Goal: Transaction & Acquisition: Purchase product/service

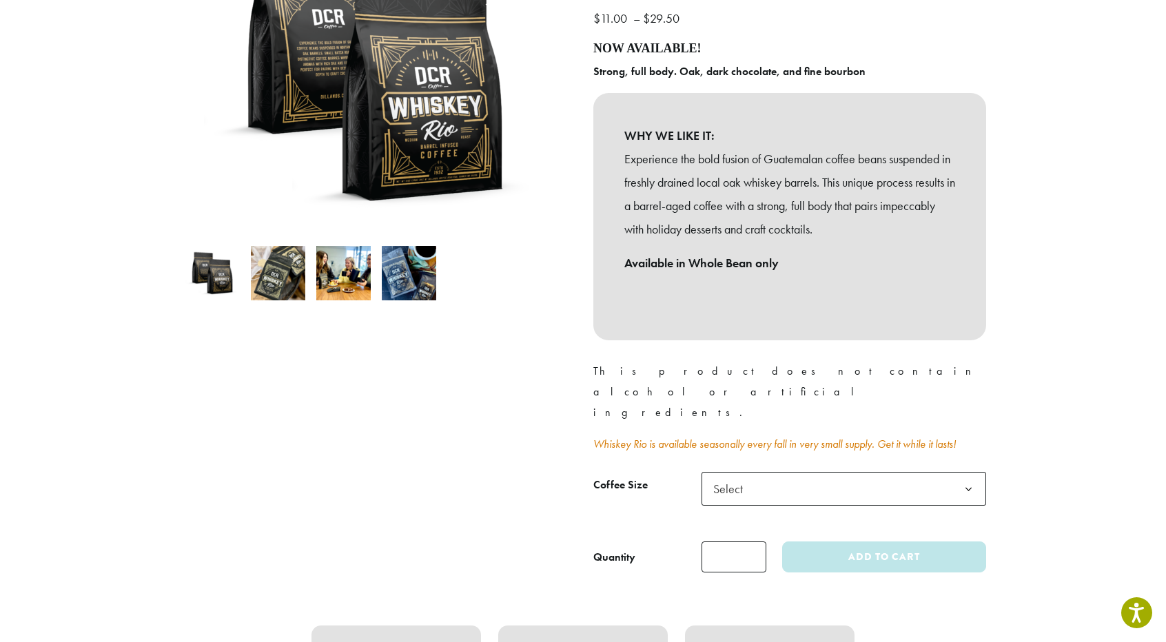
scroll to position [276, 0]
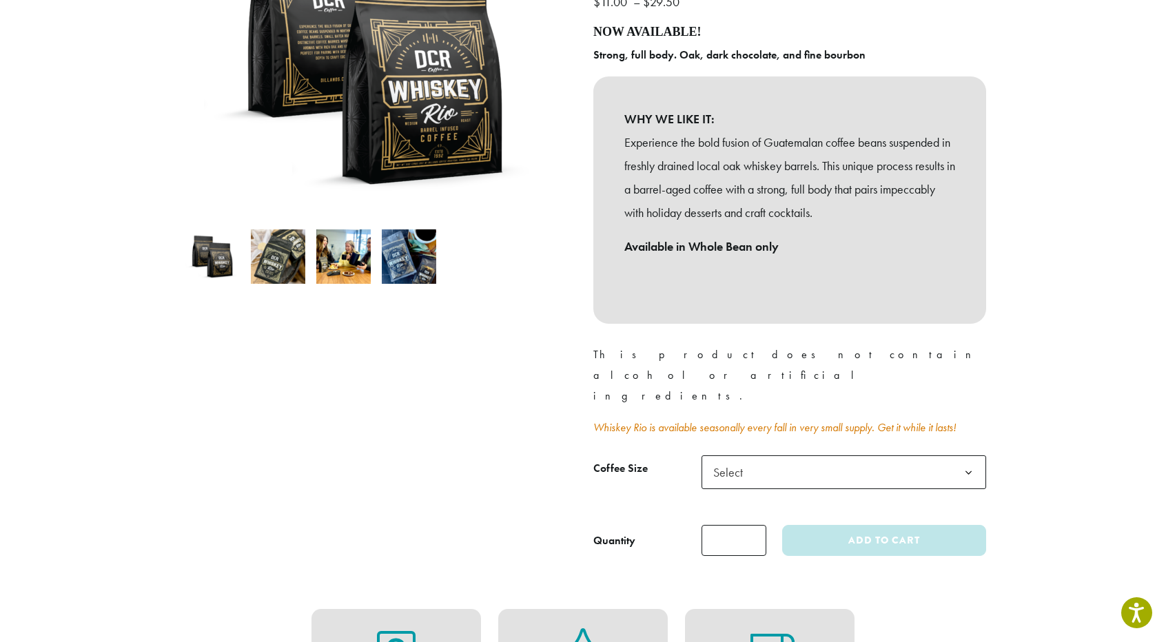
click at [972, 456] on b at bounding box center [969, 473] width 34 height 34
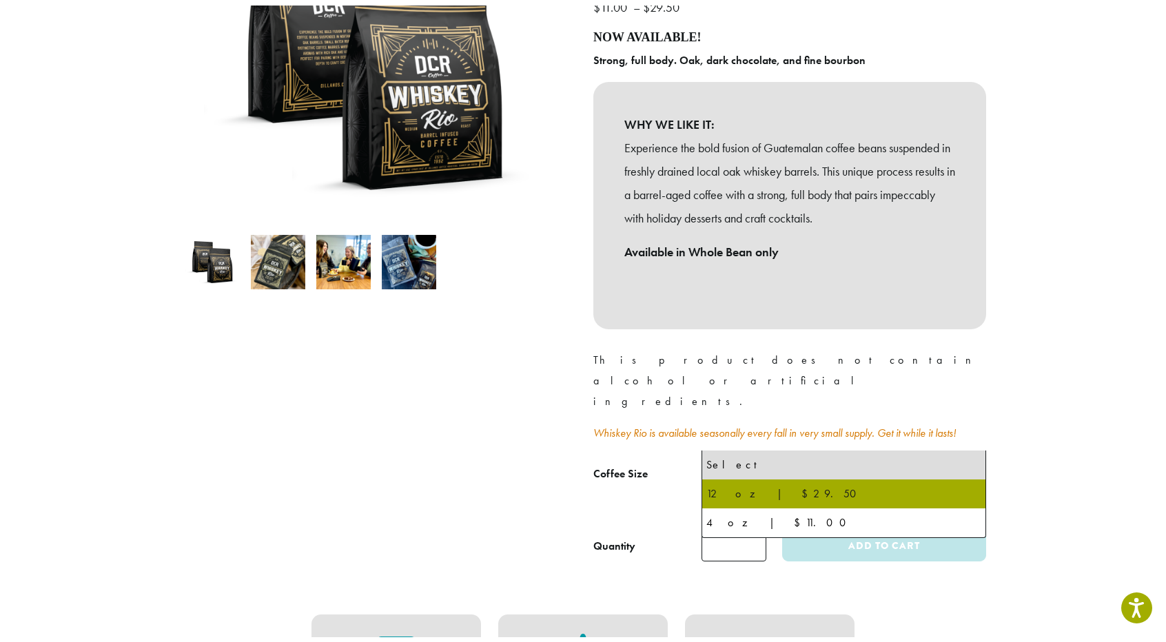
select select "*********"
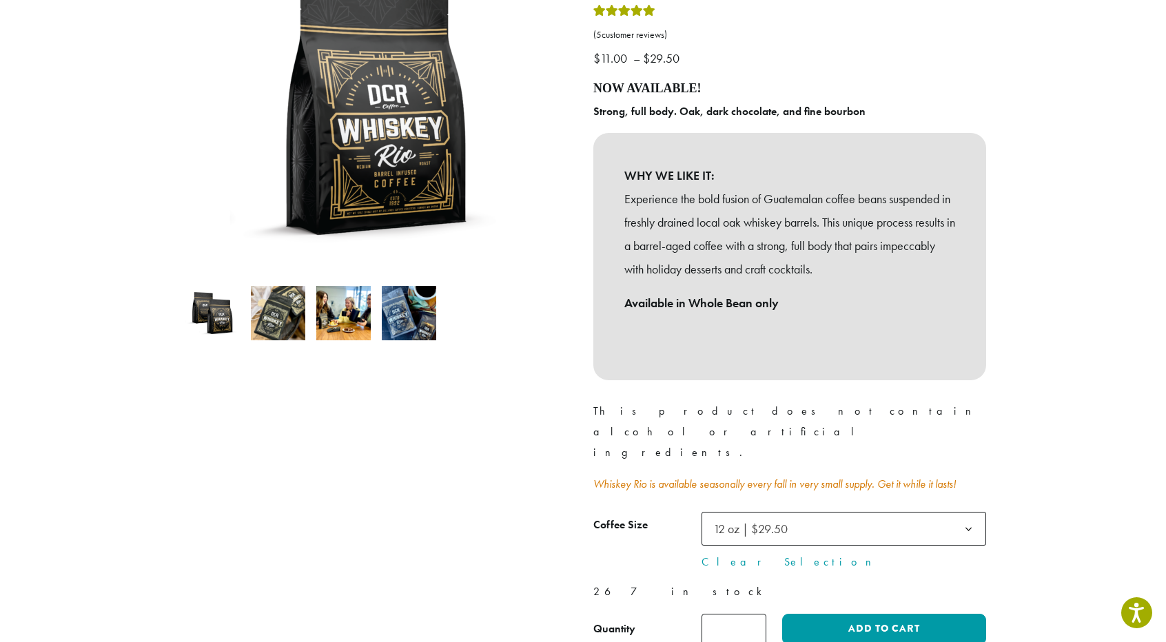
scroll to position [413, 0]
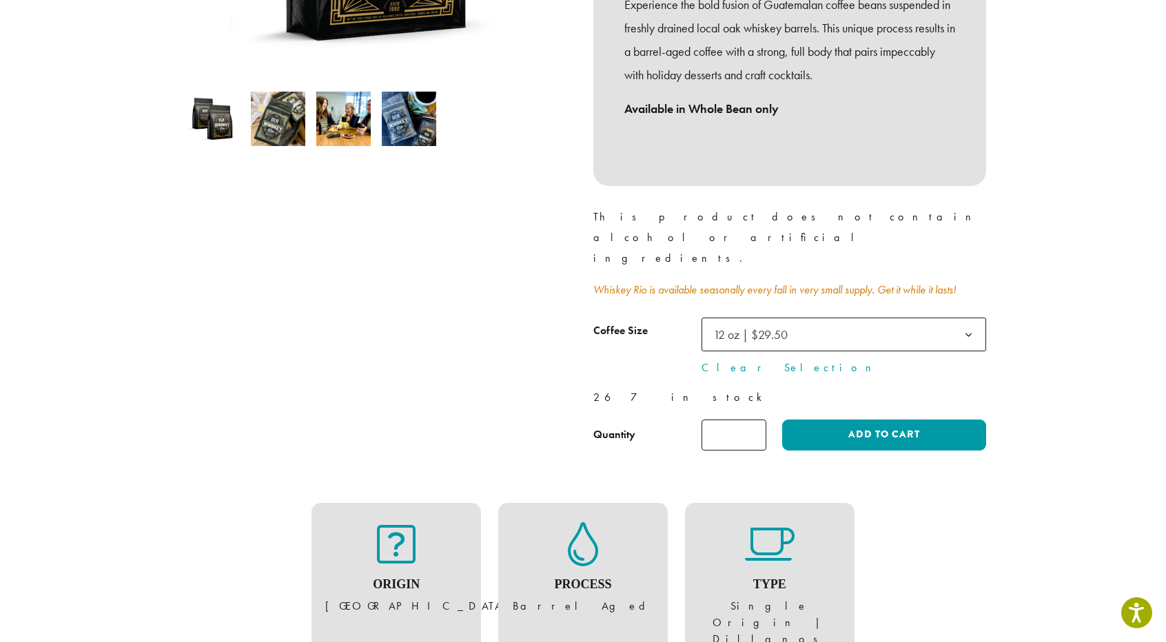
type input "*"
click at [752, 420] on input "*" at bounding box center [733, 435] width 65 height 31
click at [904, 420] on button "Add to cart" at bounding box center [884, 435] width 204 height 31
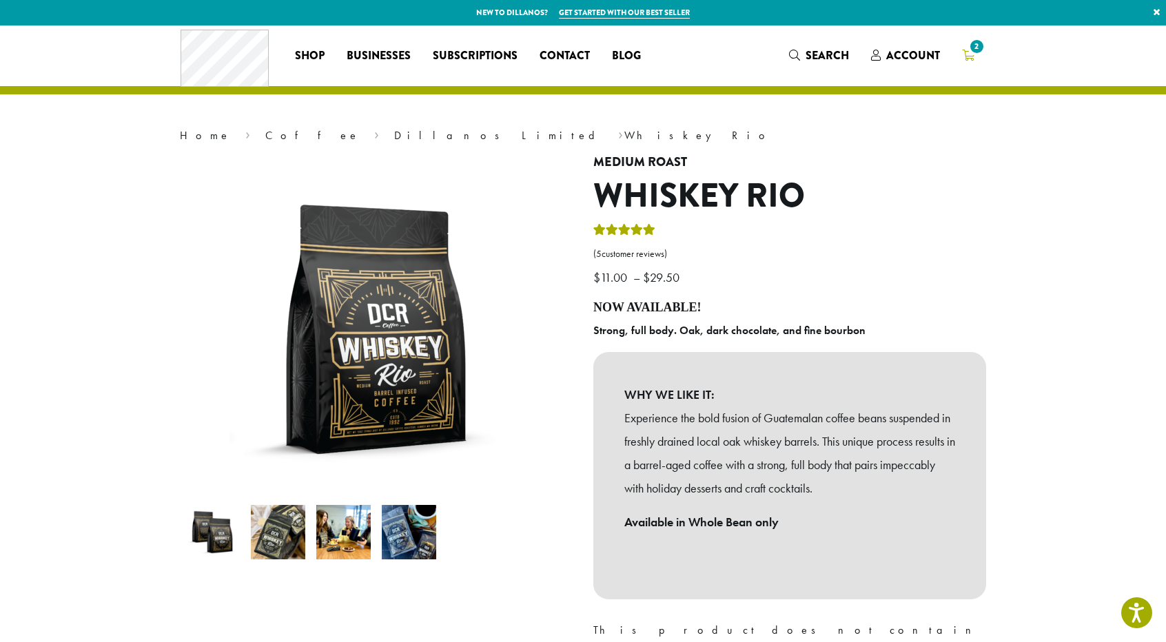
click at [973, 56] on icon "2" at bounding box center [968, 55] width 12 height 11
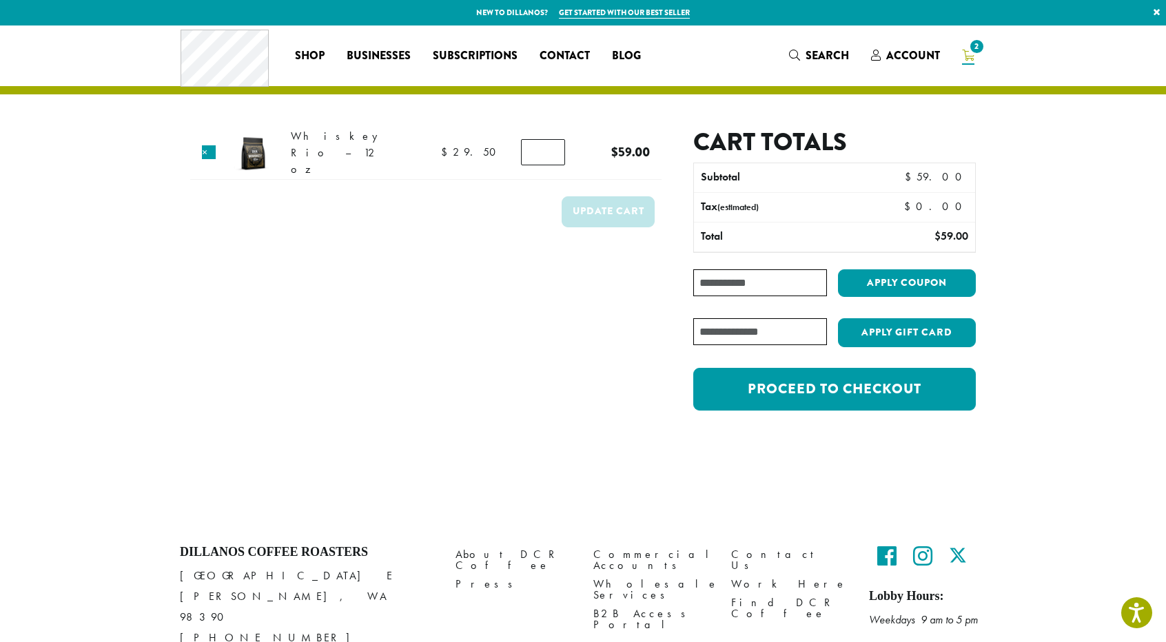
scroll to position [56, 0]
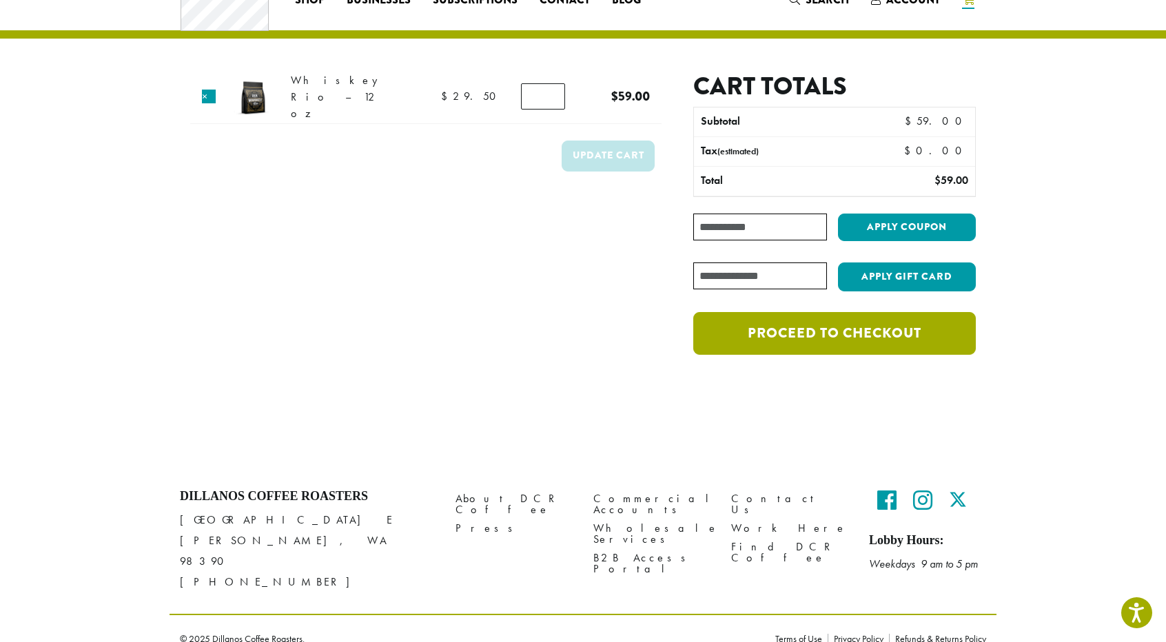
click at [868, 330] on link "Proceed to checkout" at bounding box center [834, 333] width 282 height 43
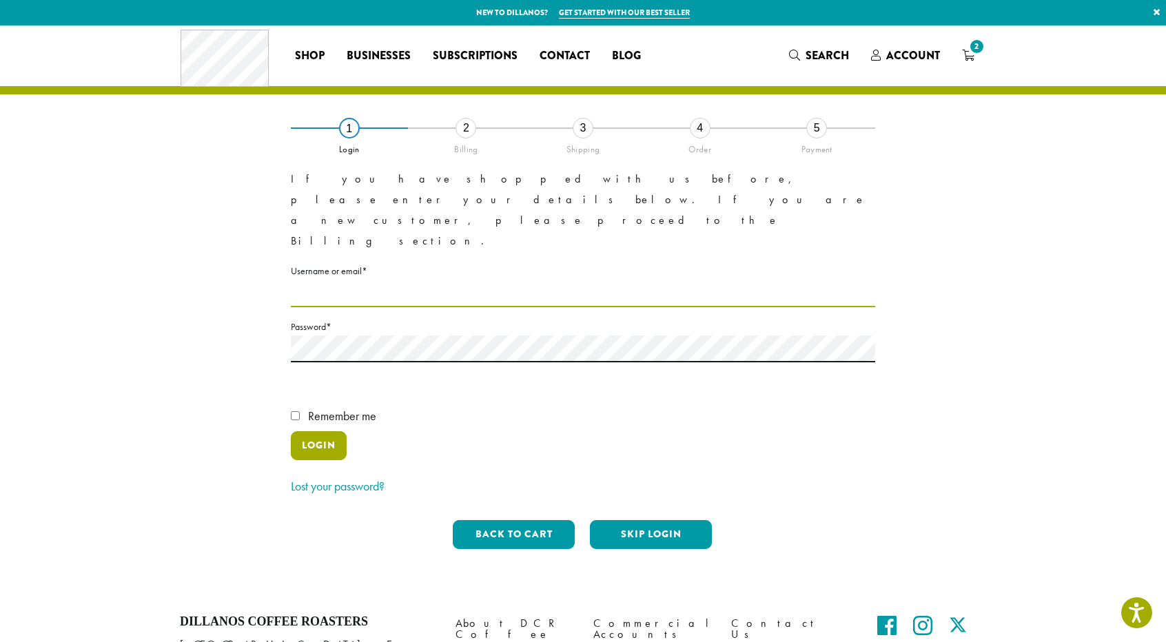
type input "**********"
click at [318, 431] on button "Login" at bounding box center [319, 445] width 56 height 29
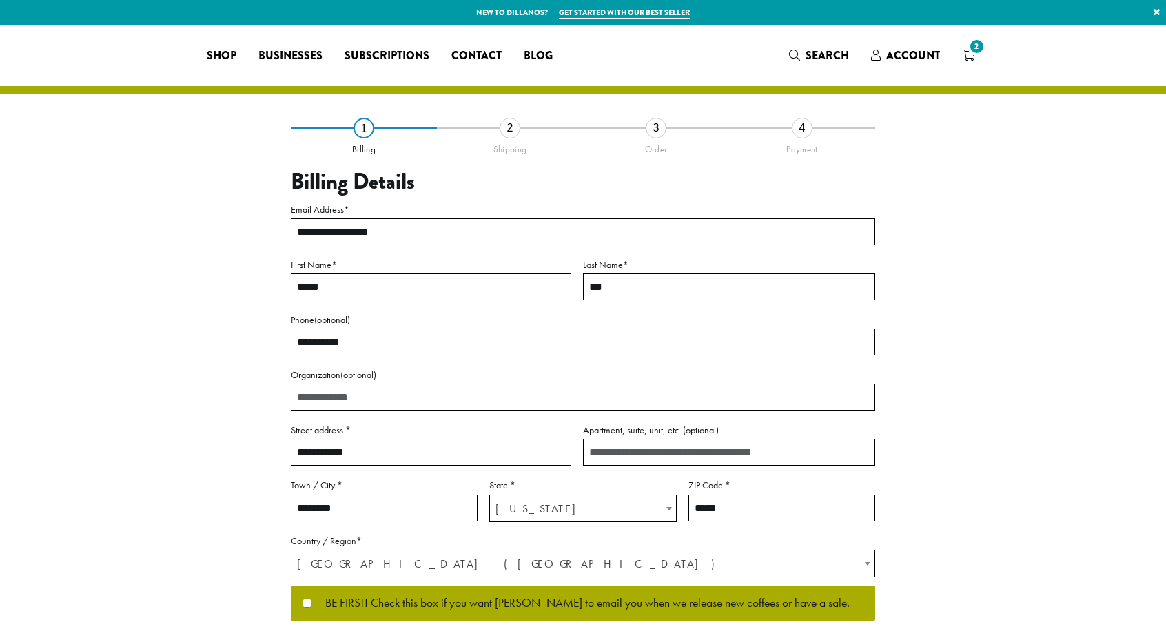
select select "**"
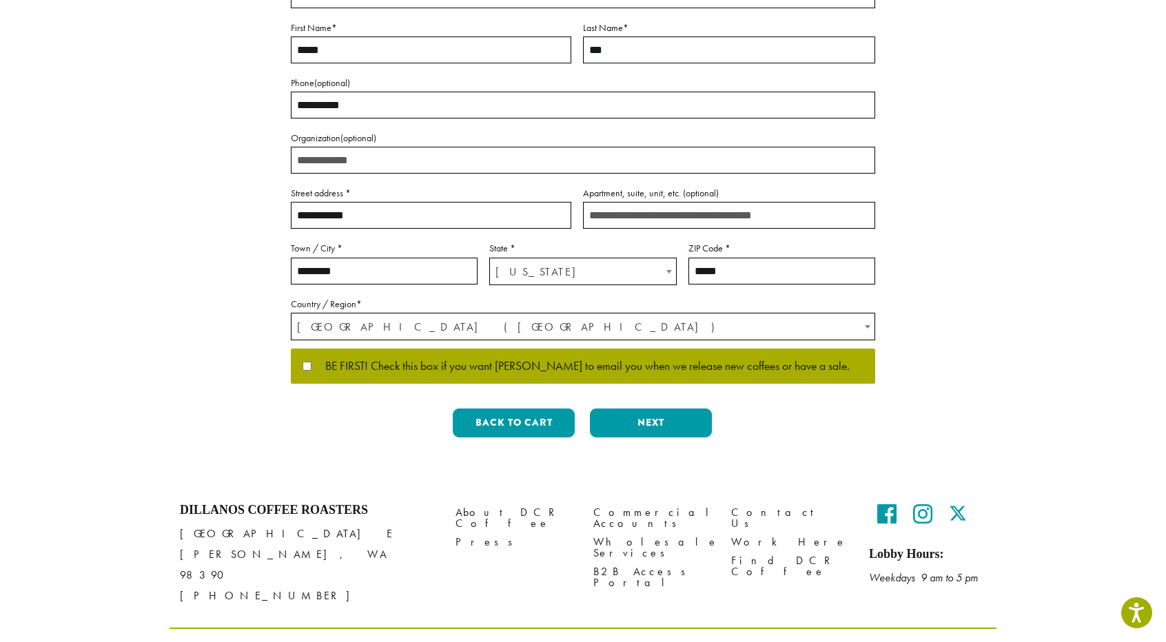
scroll to position [252, 0]
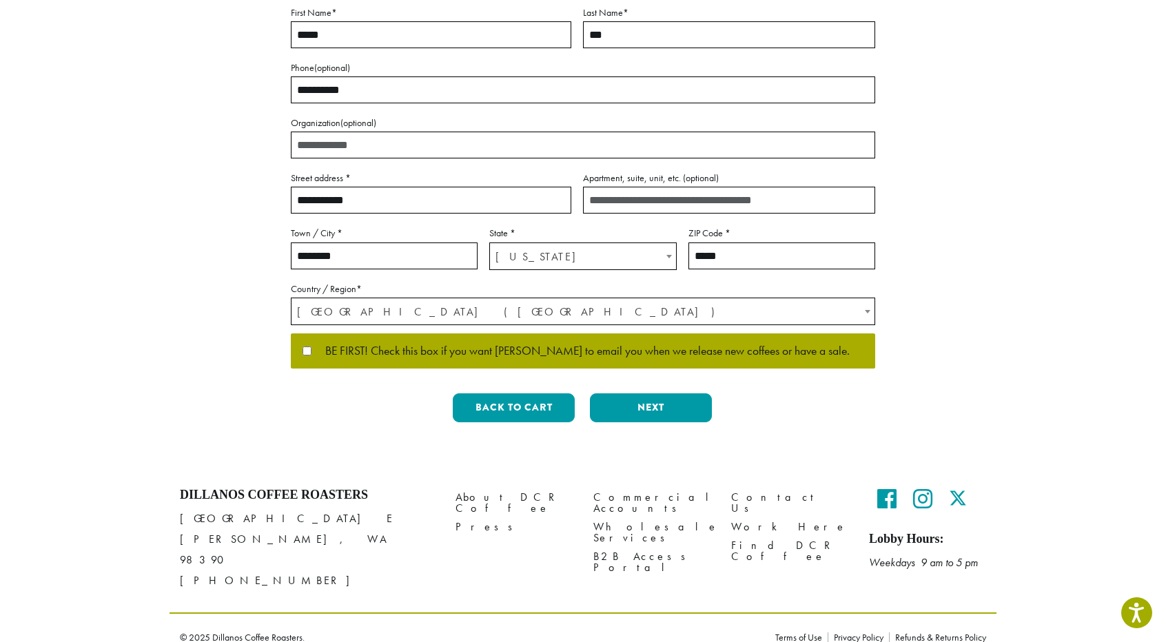
click at [305, 356] on label "BE FIRST! Check this box if you want Dillanos to email you when we release new …" at bounding box center [582, 351] width 561 height 12
click at [648, 400] on button "Next" at bounding box center [651, 407] width 122 height 29
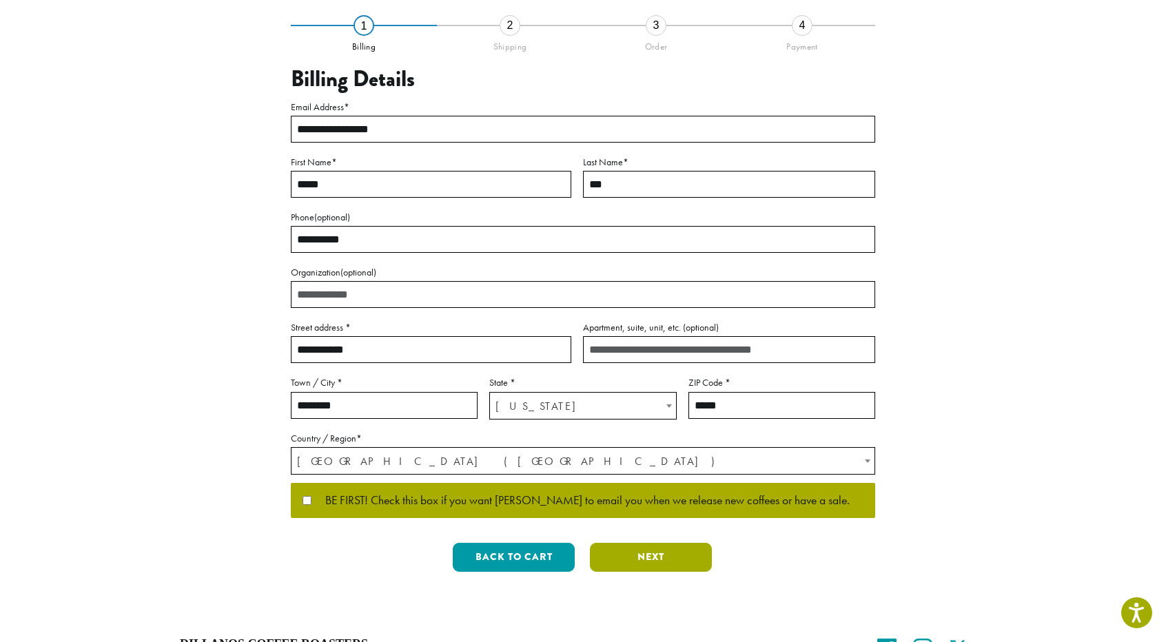
scroll to position [0, 0]
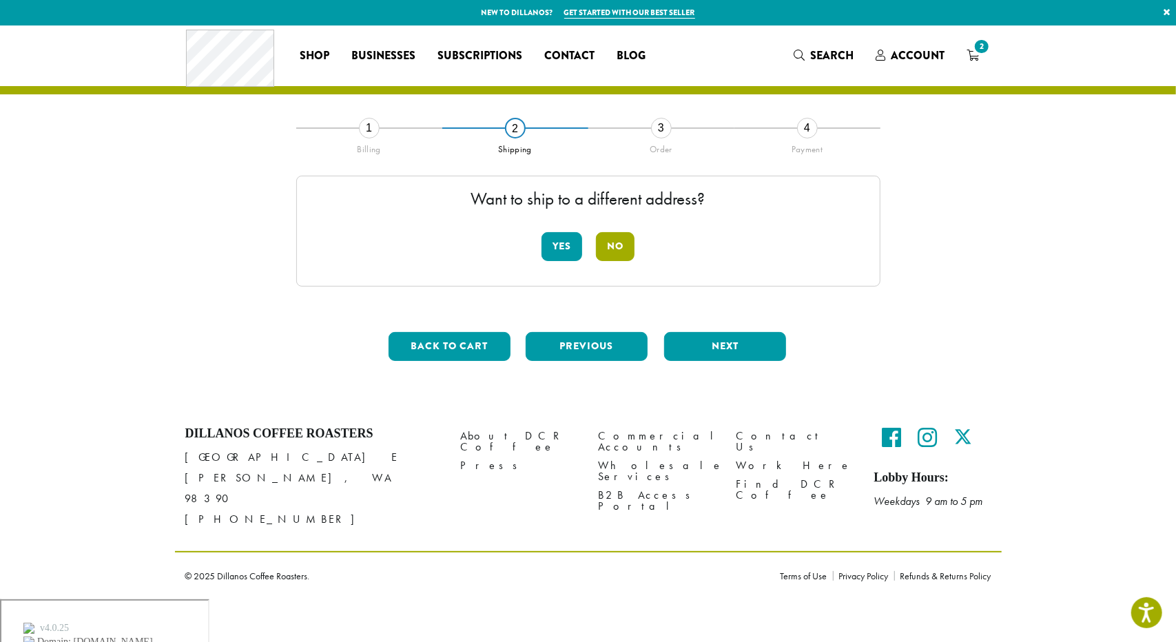
click at [617, 245] on button "No" at bounding box center [615, 246] width 39 height 29
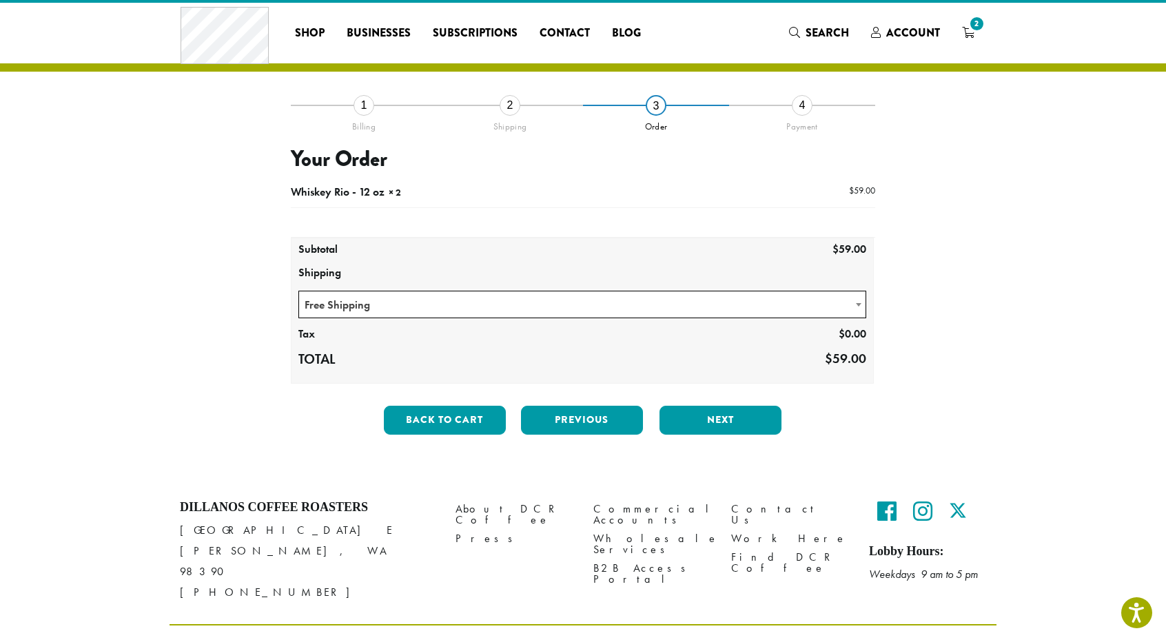
scroll to position [34, 0]
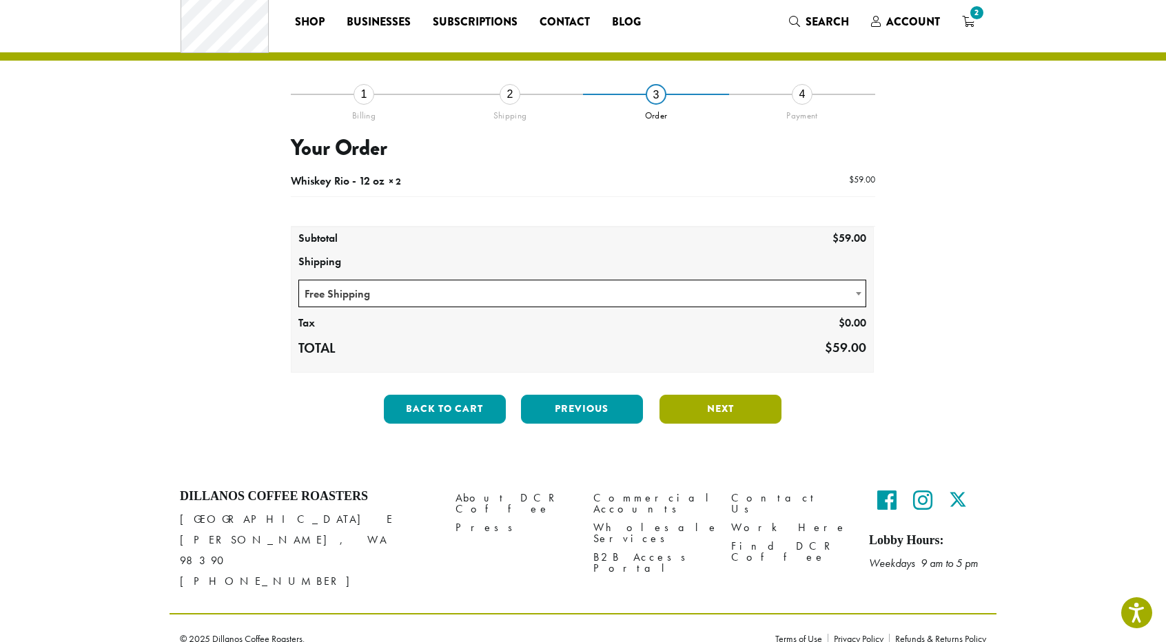
click at [717, 406] on button "Next" at bounding box center [720, 409] width 122 height 29
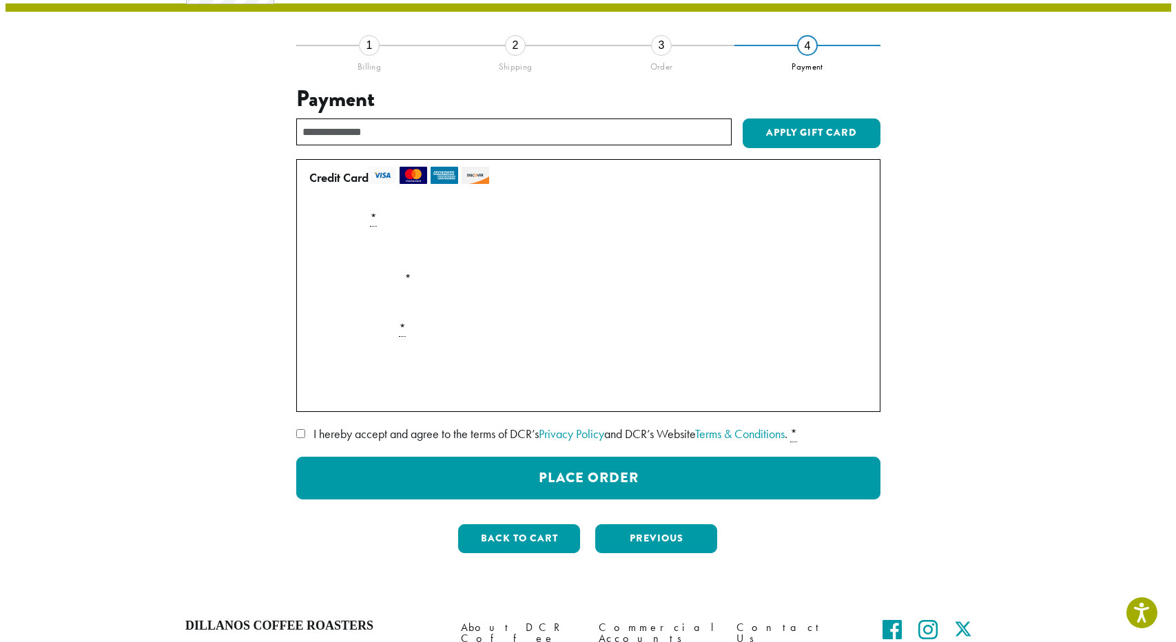
scroll to position [103, 0]
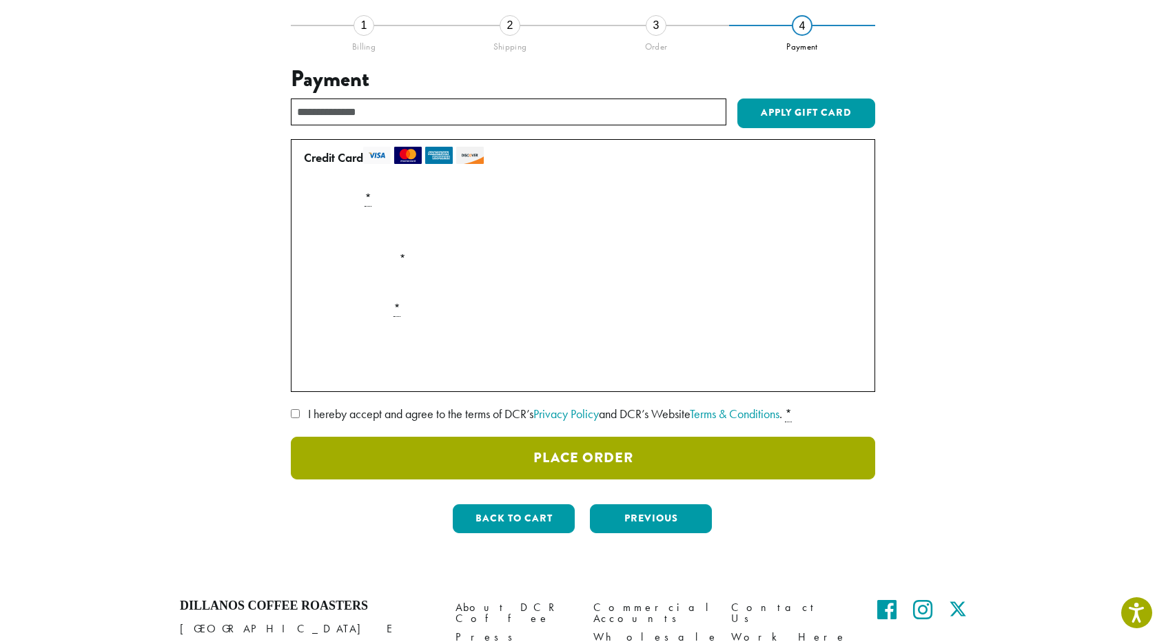
click at [583, 451] on button "Place Order" at bounding box center [583, 458] width 584 height 43
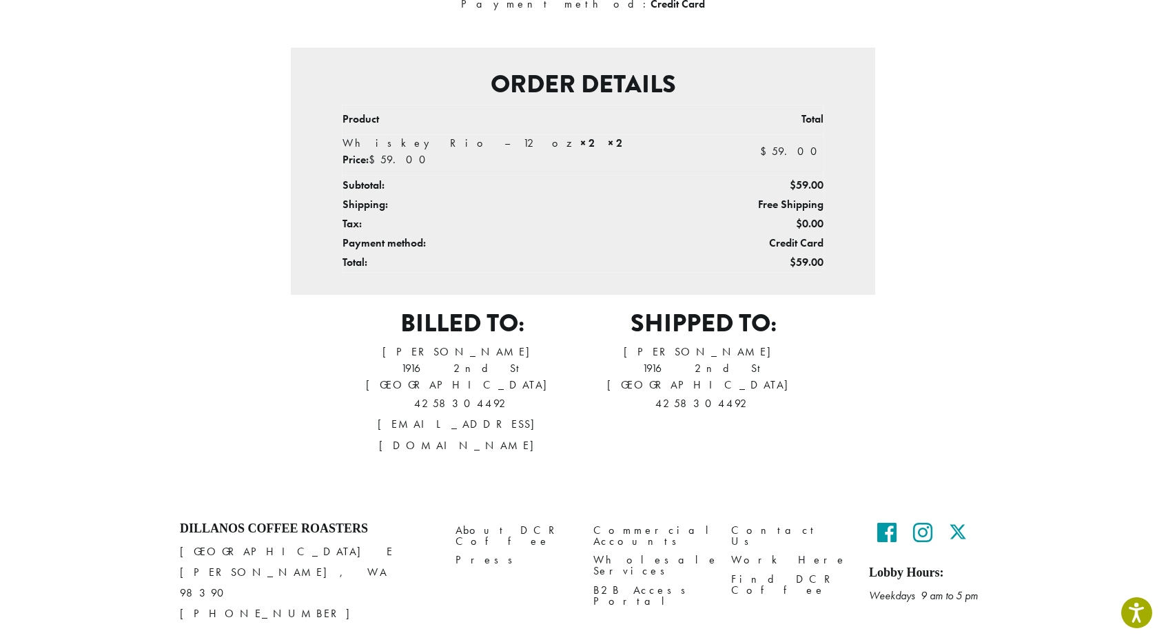
scroll to position [315, 0]
